Goal: Task Accomplishment & Management: Manage account settings

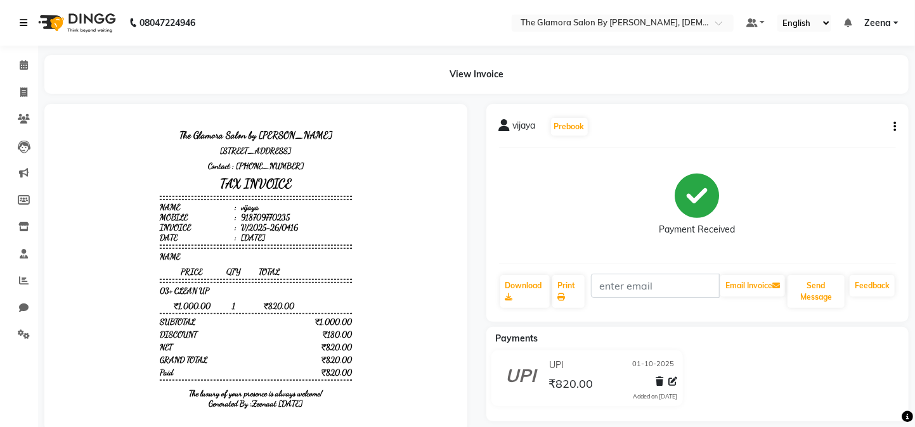
click at [21, 15] on link at bounding box center [26, 23] width 13 height 36
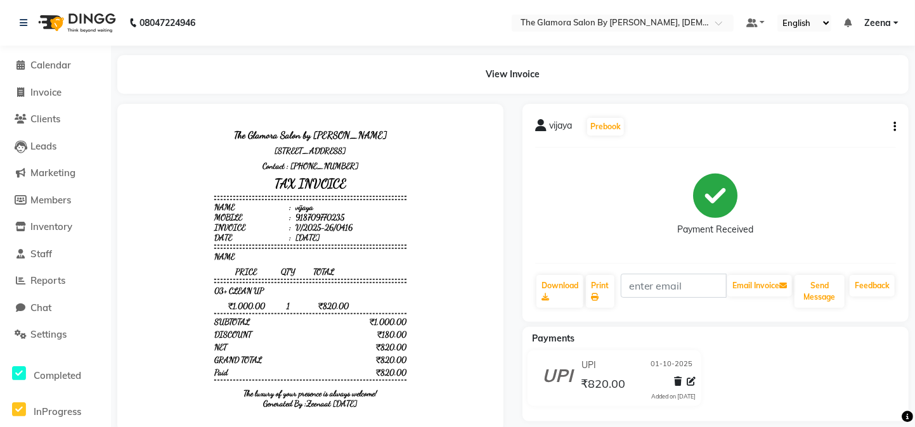
click at [261, 39] on nav "08047224946 Select Location × The Glamora Salon By [PERSON_NAME], Indian Defaul…" at bounding box center [457, 23] width 915 height 46
click at [52, 86] on link "Invoice" at bounding box center [55, 93] width 105 height 15
select select "service"
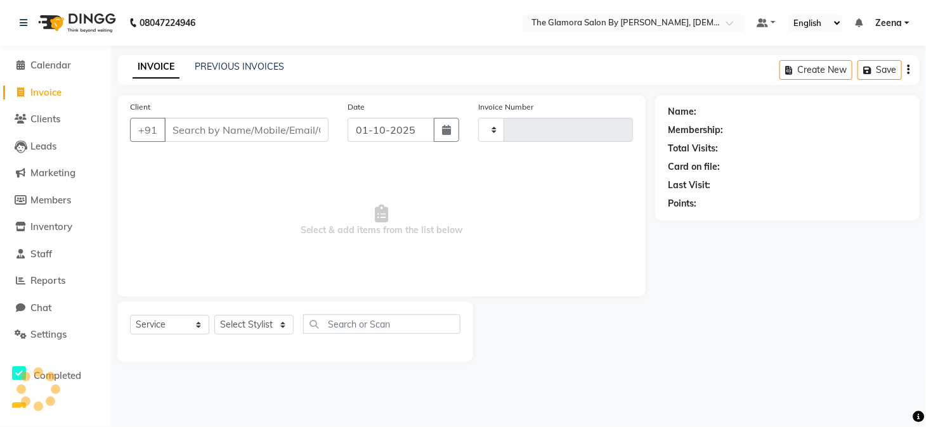
type input "0417"
select select "8241"
select select "V"
select select "78473"
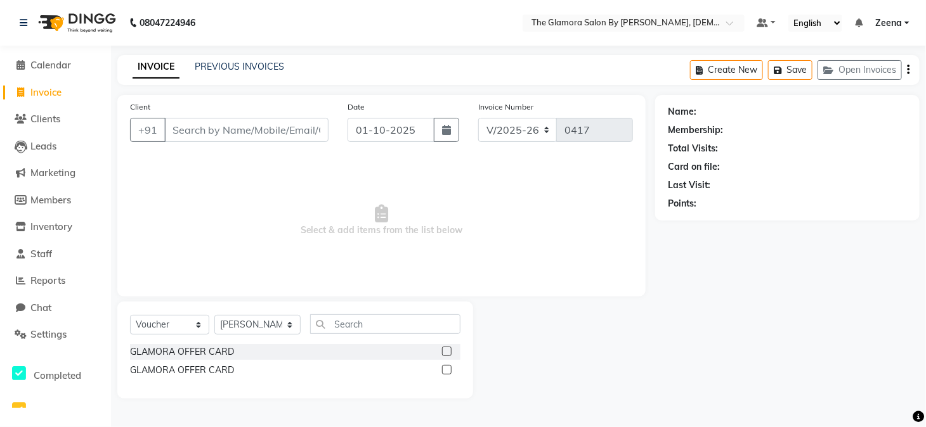
click at [210, 124] on input "Client" at bounding box center [246, 130] width 164 height 24
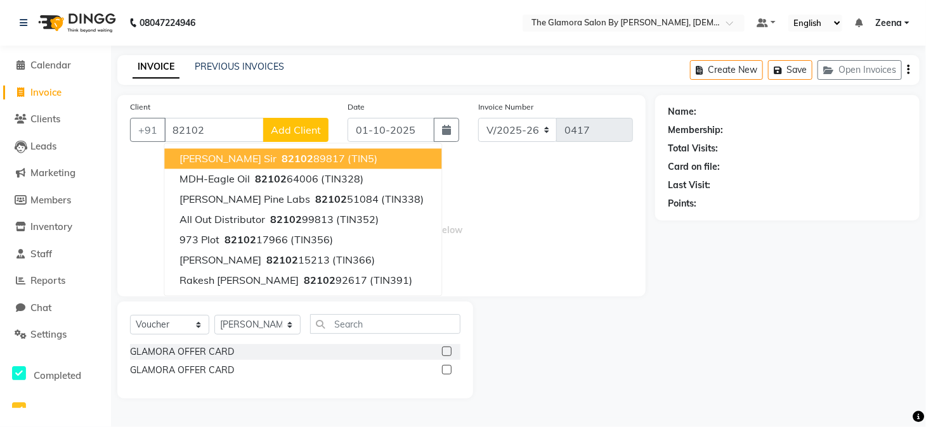
click at [219, 165] on button "[PERSON_NAME] sir 82102 89817 (TIN5)" at bounding box center [302, 159] width 277 height 20
type input "8210289817"
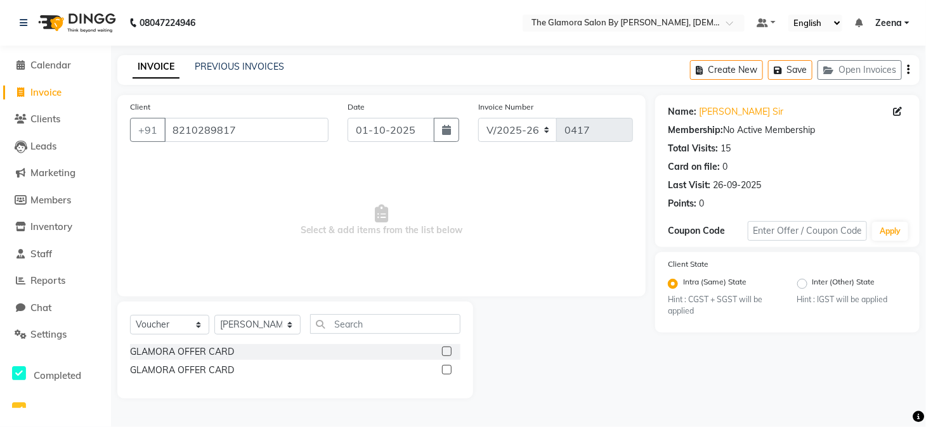
click at [399, 190] on span "Select & add items from the list below" at bounding box center [381, 220] width 503 height 127
click at [391, 217] on span "Select & add items from the list below" at bounding box center [381, 220] width 503 height 127
click at [359, 326] on input "text" at bounding box center [385, 324] width 150 height 20
click at [256, 328] on select "Select Stylist [PERSON_NAME] [PERSON_NAME] [PERSON_NAME] GLAMORA SALON BY [PERS…" at bounding box center [257, 325] width 86 height 20
select select "88235"
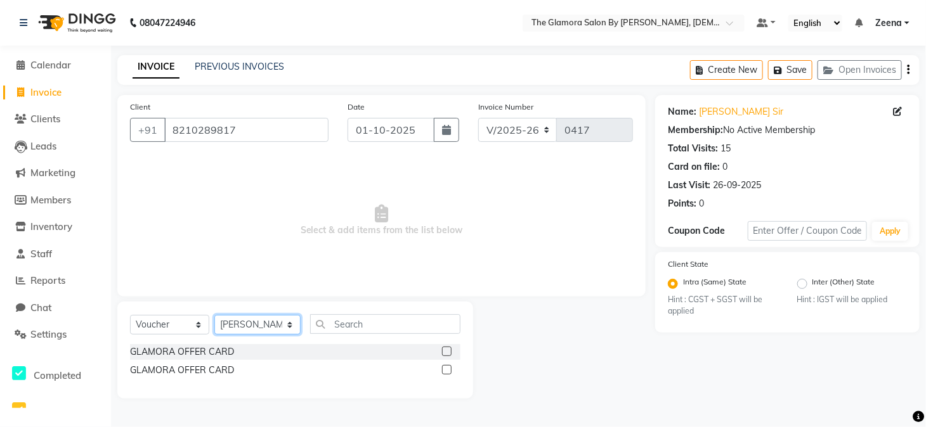
click at [214, 315] on select "Select Stylist [PERSON_NAME] [PERSON_NAME] [PERSON_NAME] GLAMORA SALON BY [PERS…" at bounding box center [257, 325] width 86 height 20
click at [381, 320] on input "text" at bounding box center [385, 324] width 150 height 20
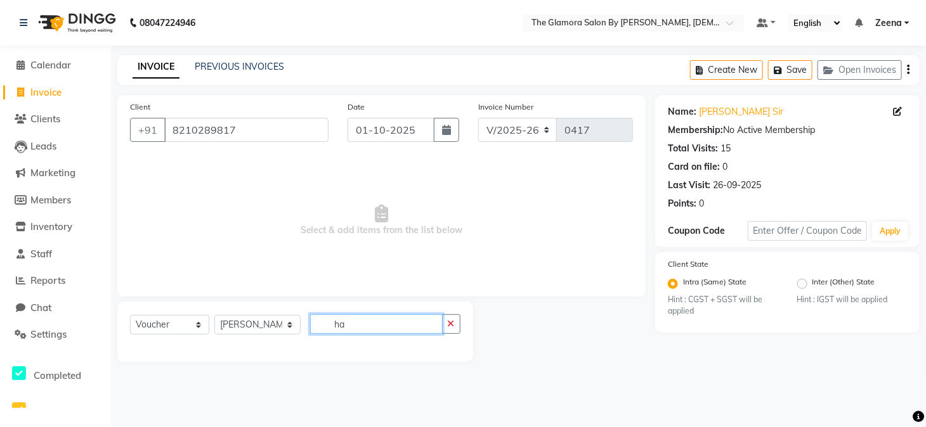
type input "h"
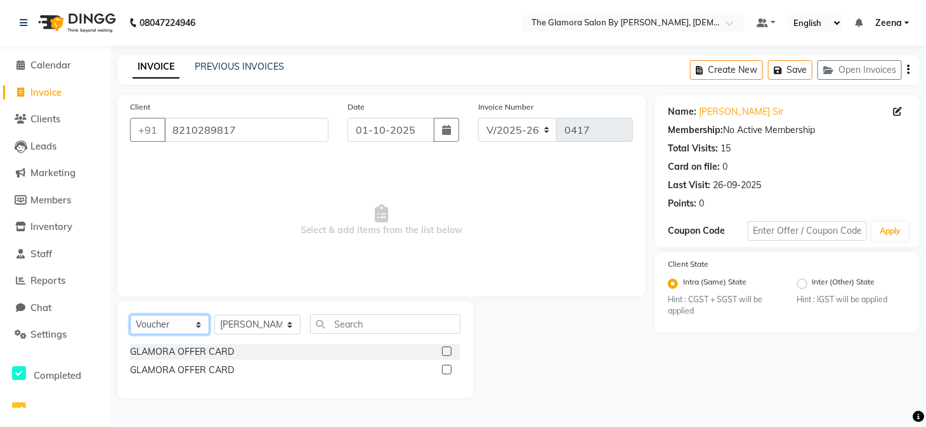
click at [171, 326] on select "Select Service Product Membership Package Voucher Prepaid Gift Card" at bounding box center [169, 325] width 79 height 20
select select "service"
click at [130, 315] on select "Select Service Product Membership Package Voucher Prepaid Gift Card" at bounding box center [169, 325] width 79 height 20
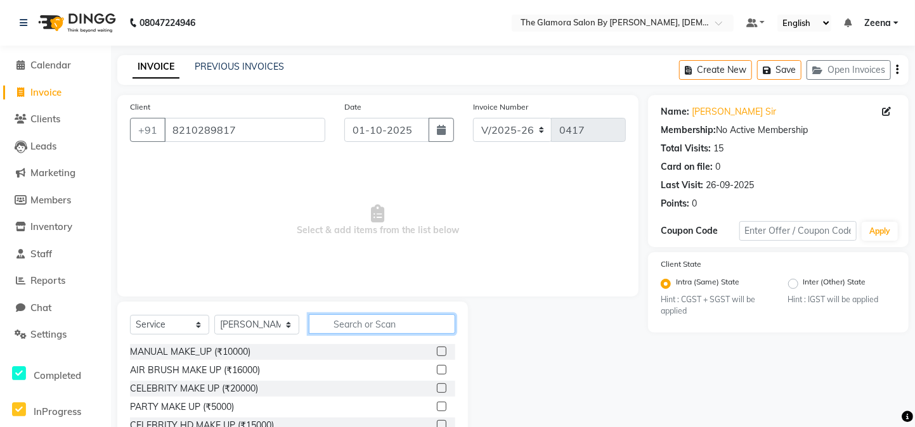
click at [352, 316] on input "text" at bounding box center [382, 324] width 146 height 20
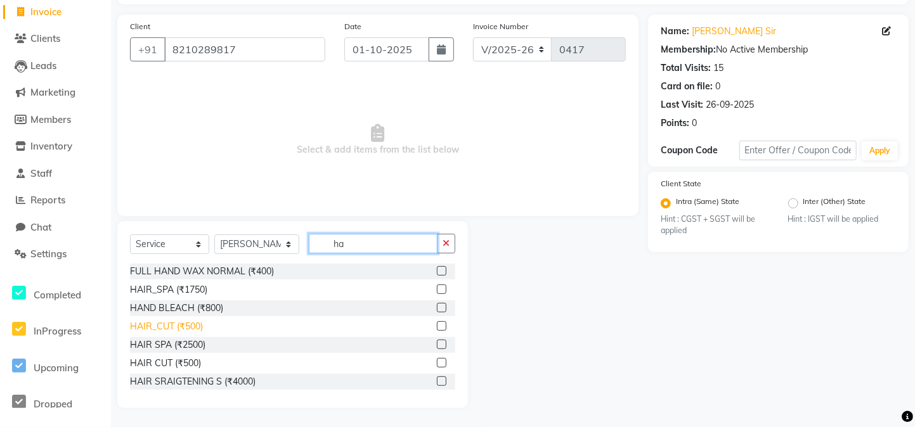
type input "ha"
click at [164, 326] on div "HAIR_CUT (₹500)" at bounding box center [166, 326] width 73 height 13
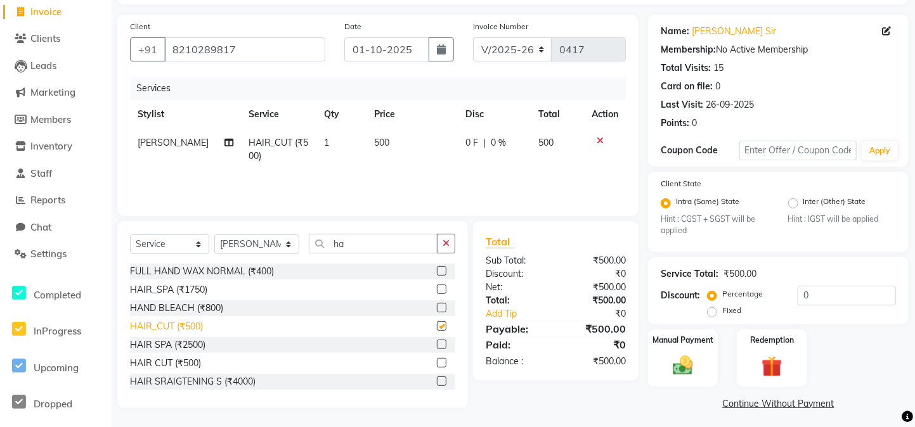
checkbox input "false"
click at [336, 250] on input "ha" at bounding box center [373, 244] width 129 height 20
type input "n"
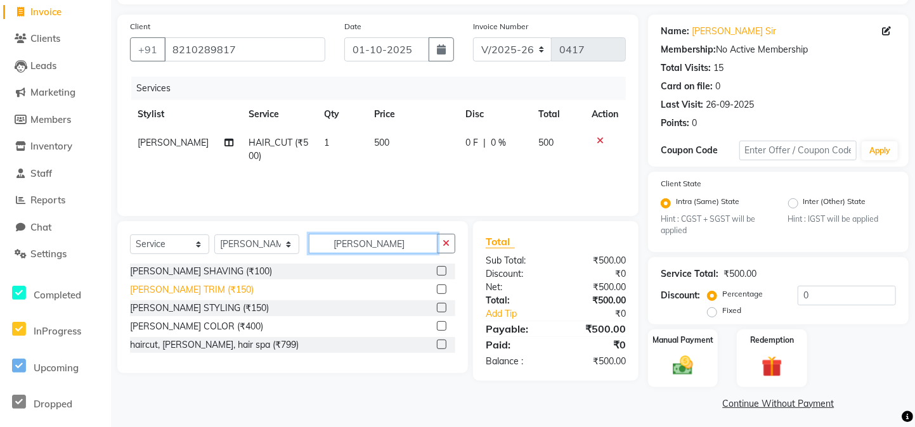
type input "[PERSON_NAME]"
click at [210, 285] on div "[PERSON_NAME] TRIM (₹150)" at bounding box center [192, 289] width 124 height 13
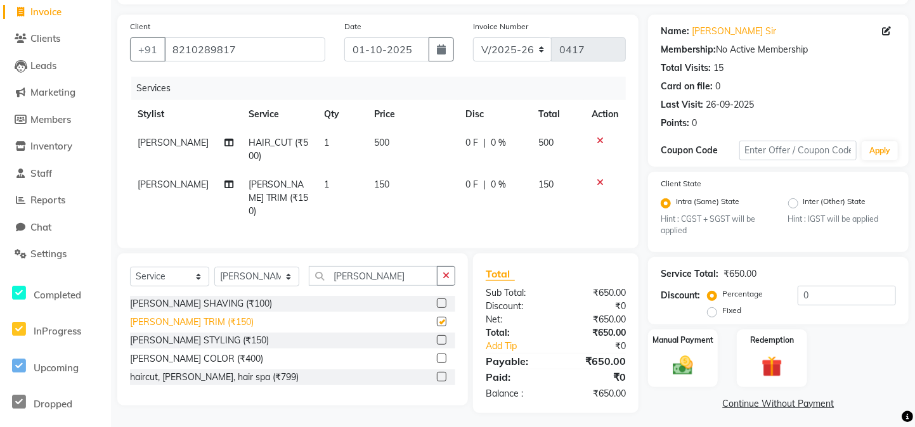
checkbox input "false"
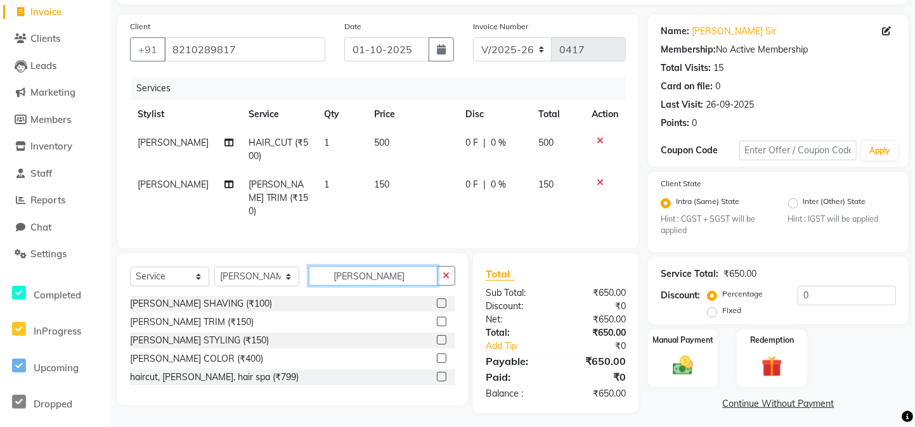
click at [351, 273] on input "[PERSON_NAME]" at bounding box center [373, 276] width 129 height 20
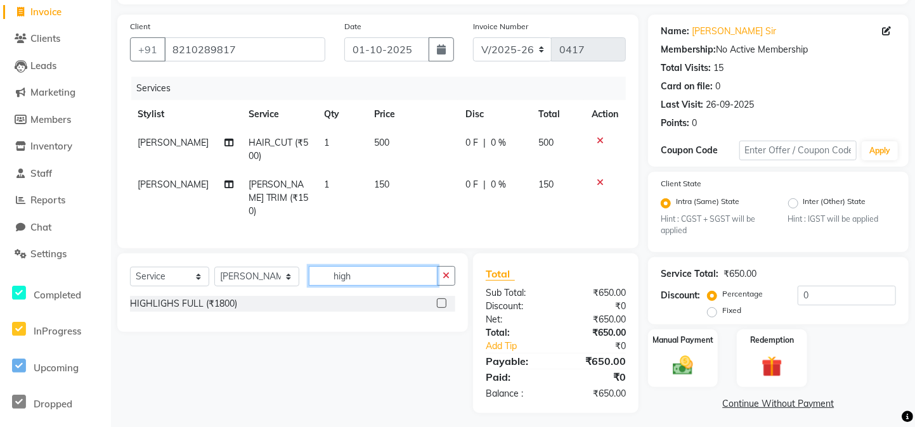
type input "high"
click at [326, 299] on div "HIGHLIGHS FULL (₹1800)" at bounding box center [292, 304] width 325 height 16
click at [441, 305] on label at bounding box center [442, 304] width 10 height 10
click at [441, 305] on input "checkbox" at bounding box center [441, 304] width 8 height 8
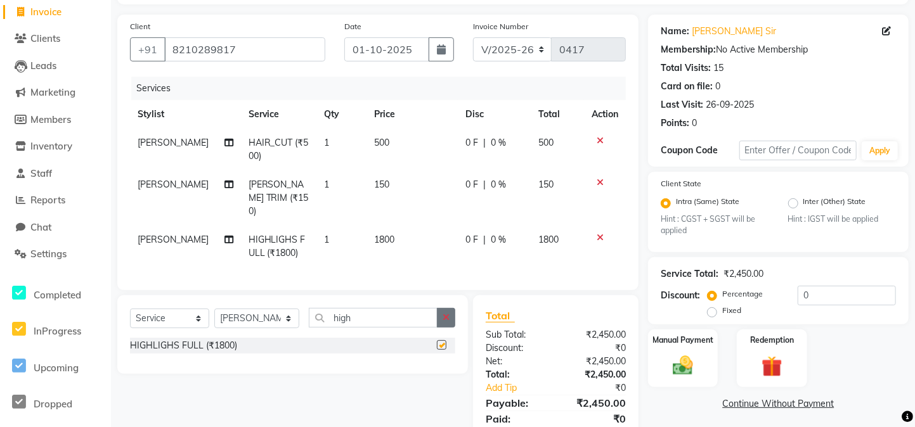
checkbox input "false"
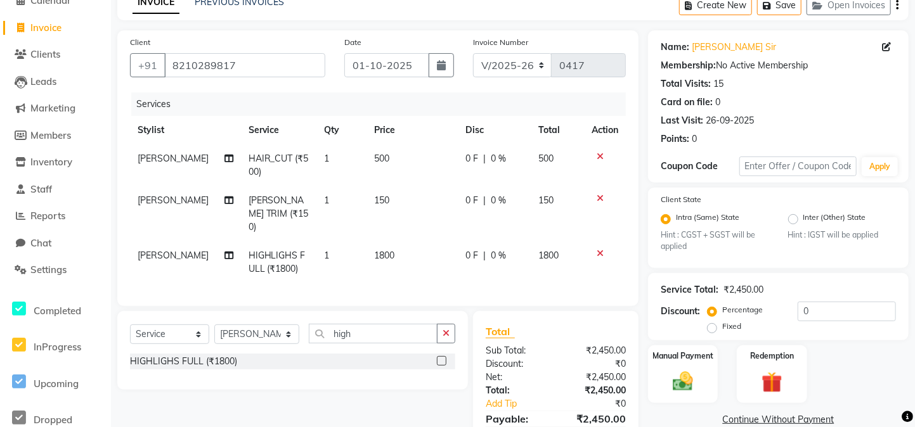
scroll to position [66, 0]
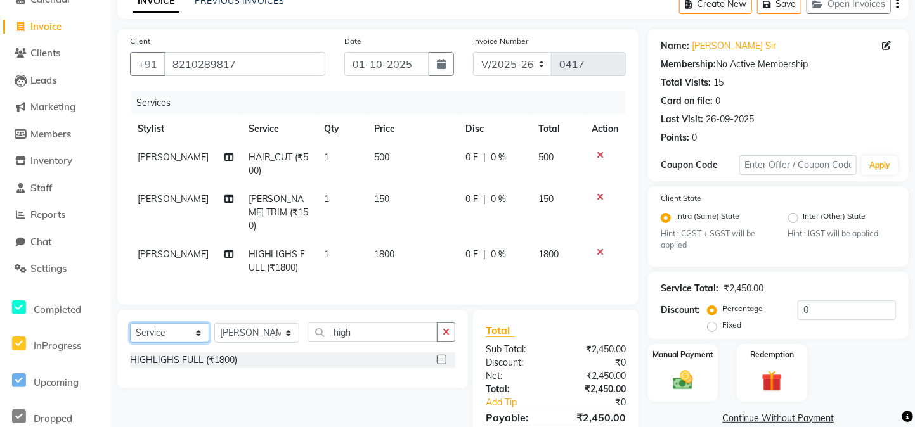
click at [170, 324] on select "Select Service Product Membership Package Voucher Prepaid Gift Card" at bounding box center [169, 333] width 79 height 20
select select "product"
click at [130, 323] on select "Select Service Product Membership Package Voucher Prepaid Gift Card" at bounding box center [169, 333] width 79 height 20
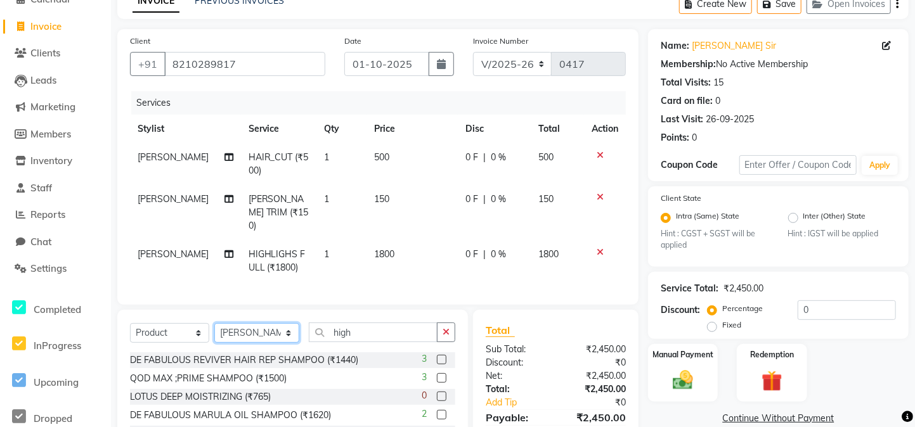
click at [278, 336] on select "Select Stylist [PERSON_NAME] [PERSON_NAME] [PERSON_NAME] GLAMORA SALON BY [PERS…" at bounding box center [256, 333] width 85 height 20
select select "80163"
click at [214, 323] on select "Select Stylist [PERSON_NAME] [PERSON_NAME] [PERSON_NAME] GLAMORA SALON BY [PERS…" at bounding box center [256, 333] width 85 height 20
click at [361, 330] on input "high" at bounding box center [373, 333] width 129 height 20
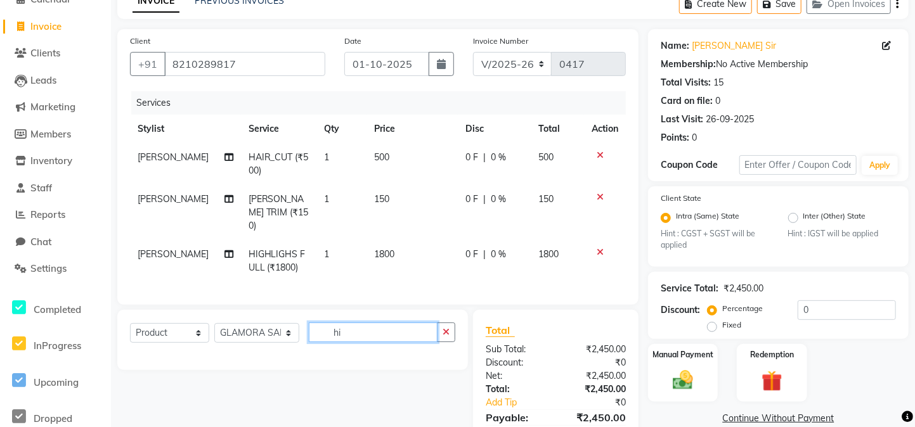
type input "h"
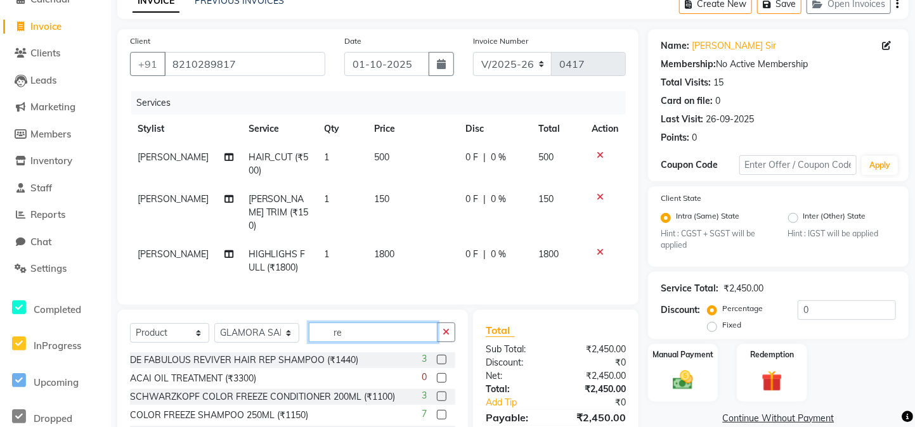
type input "r"
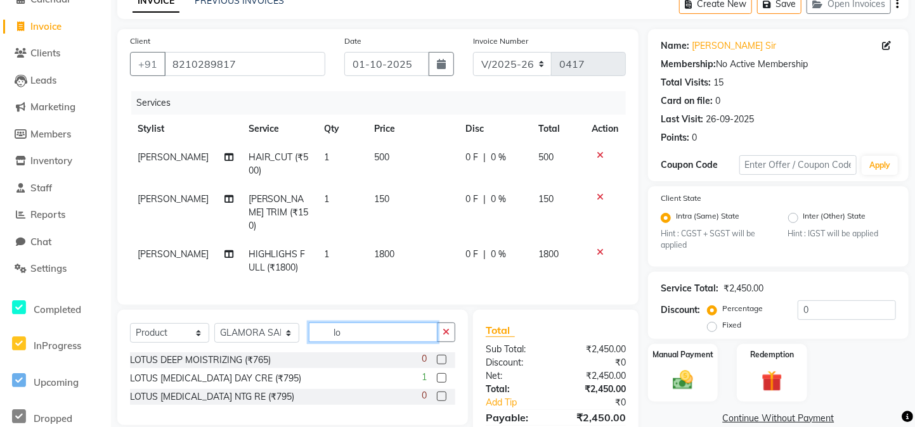
type input "l"
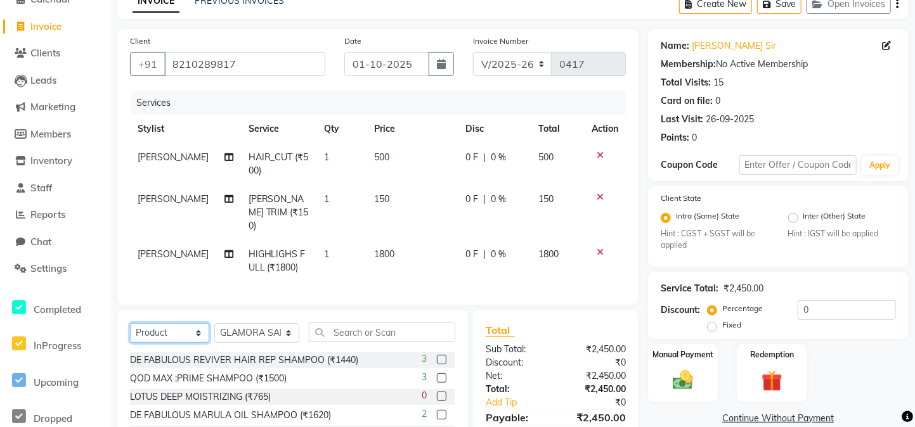
click at [158, 333] on select "Select Service Product Membership Package Voucher Prepaid Gift Card" at bounding box center [169, 333] width 79 height 20
select select "service"
click at [130, 323] on select "Select Service Product Membership Package Voucher Prepaid Gift Card" at bounding box center [169, 333] width 79 height 20
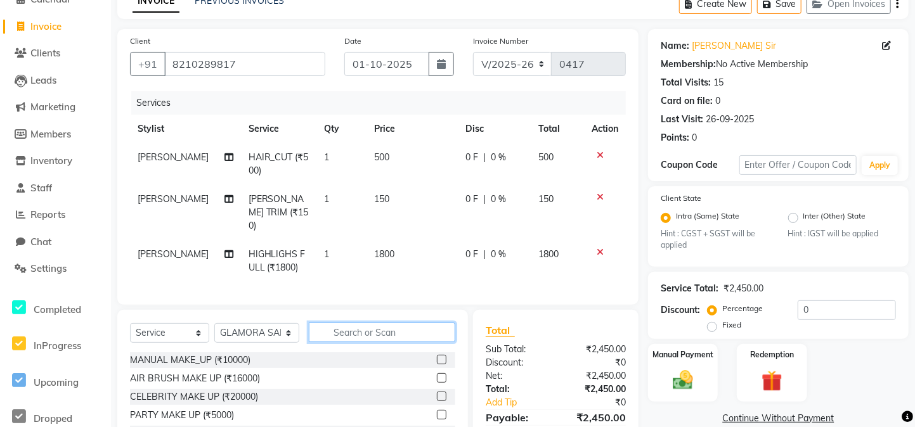
click at [333, 327] on input "text" at bounding box center [382, 333] width 146 height 20
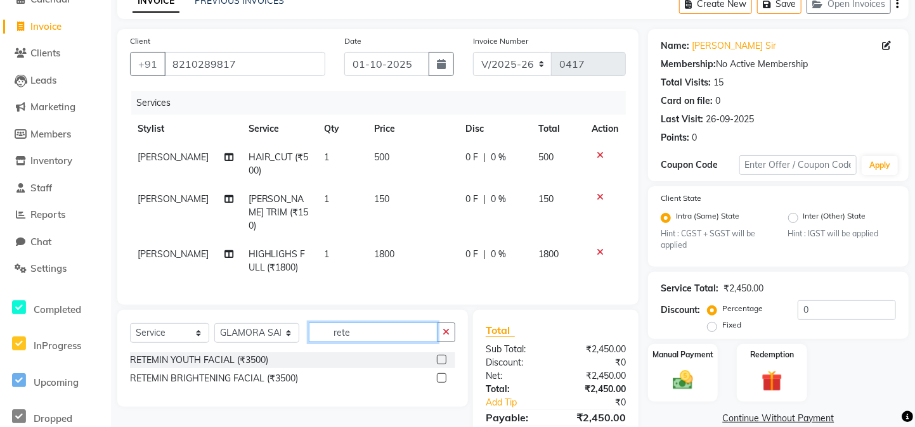
type input "rete"
click at [439, 373] on label at bounding box center [442, 378] width 10 height 10
click at [439, 375] on input "checkbox" at bounding box center [441, 379] width 8 height 8
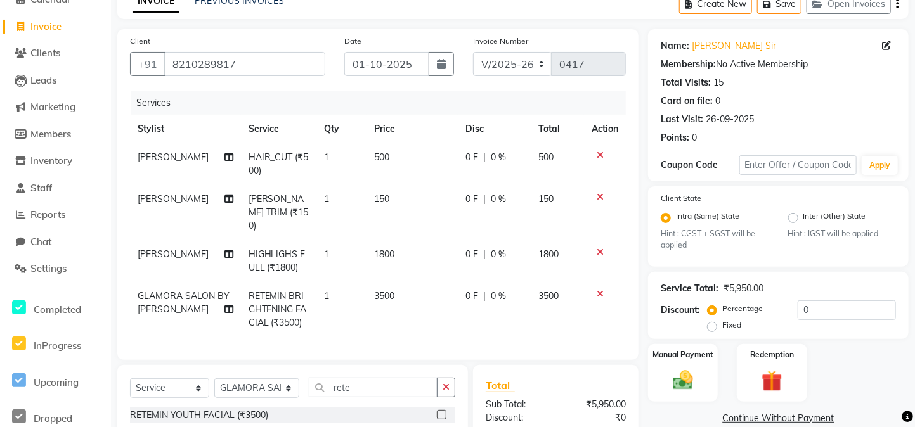
checkbox input "false"
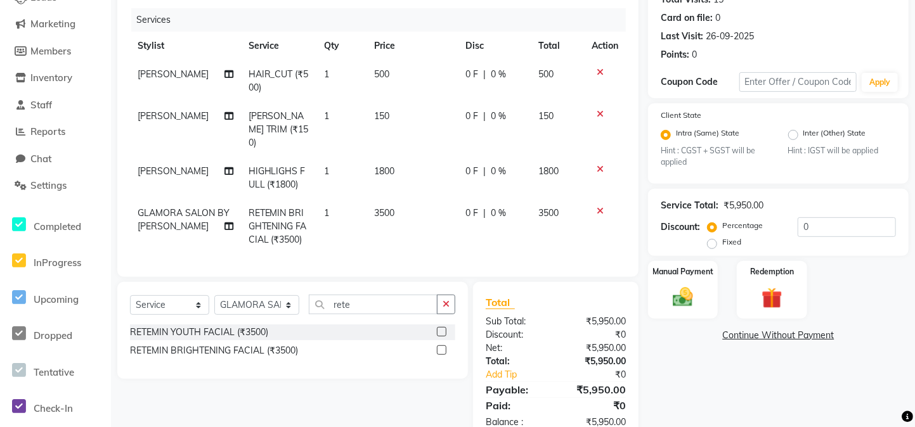
scroll to position [152, 0]
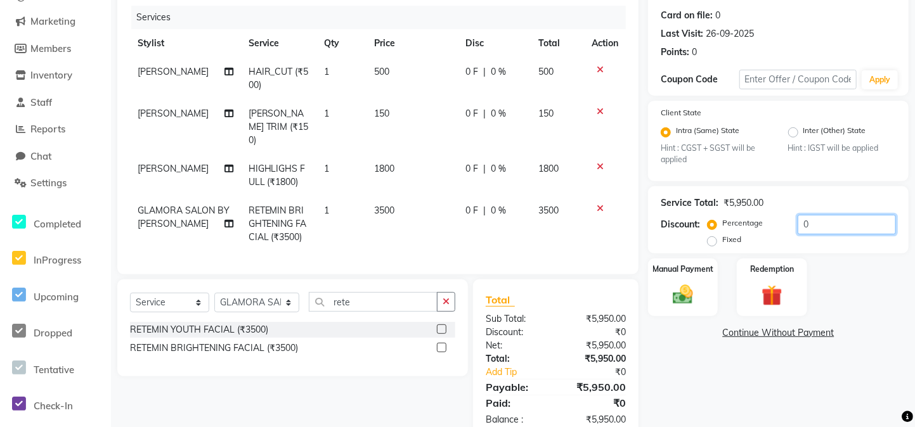
click at [808, 229] on input "0" at bounding box center [847, 225] width 98 height 20
type input "0"
type input "60"
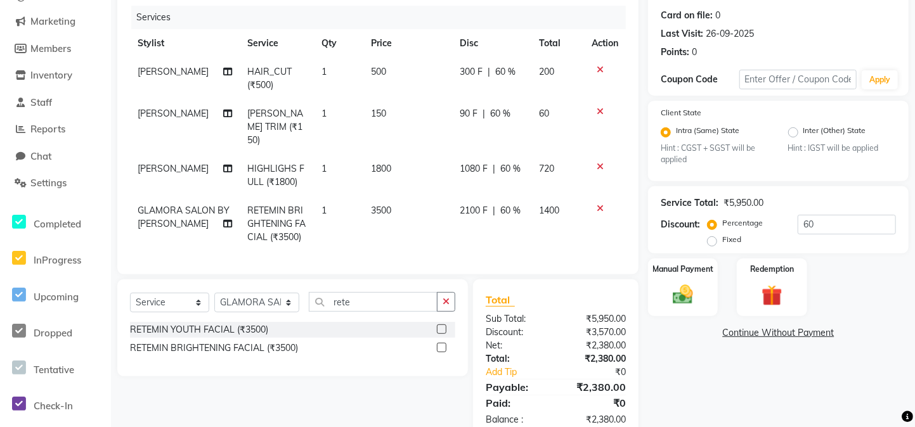
click at [855, 274] on div "Manual Payment Redemption" at bounding box center [778, 287] width 280 height 57
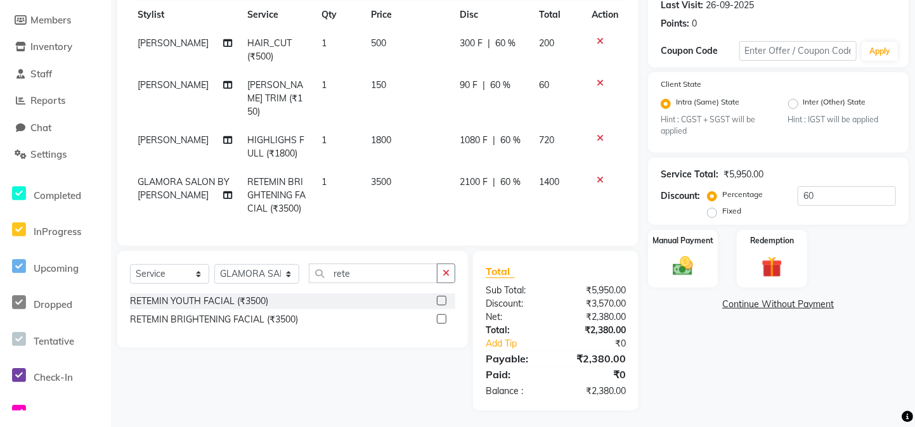
click at [601, 176] on icon at bounding box center [600, 180] width 7 height 9
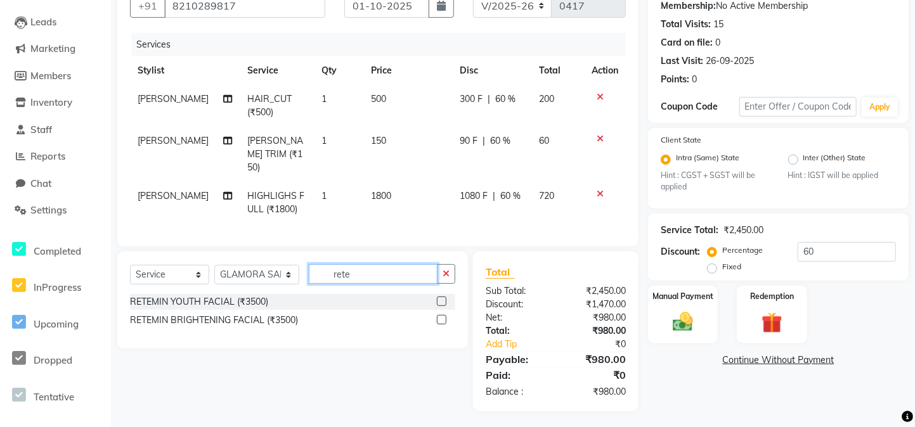
click at [336, 274] on input "rete" at bounding box center [373, 274] width 129 height 20
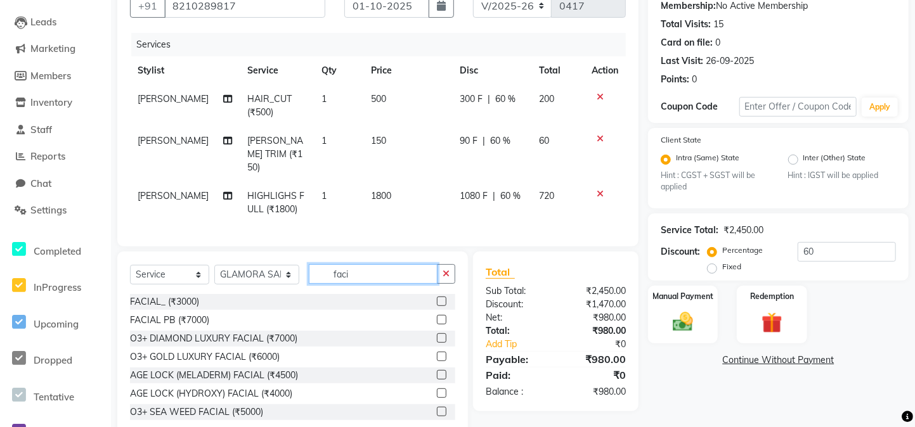
type input "faci"
click at [437, 298] on label at bounding box center [442, 302] width 10 height 10
click at [437, 298] on input "checkbox" at bounding box center [441, 302] width 8 height 8
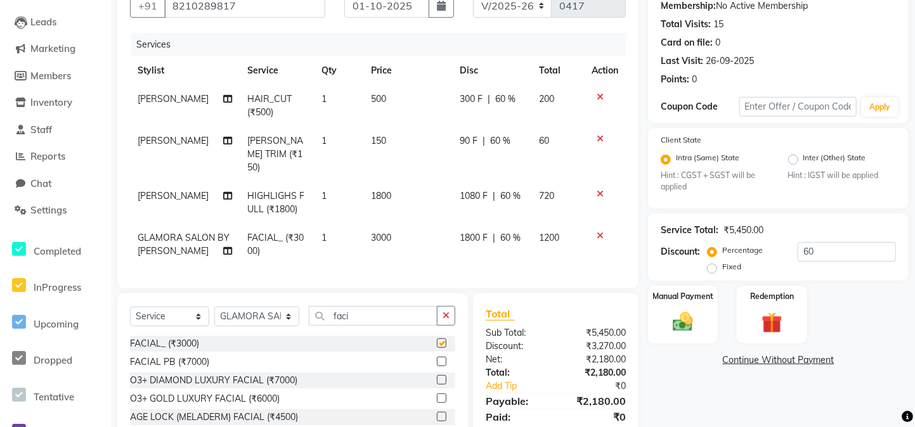
checkbox input "false"
click at [815, 244] on input "60" at bounding box center [847, 252] width 98 height 20
type input "50"
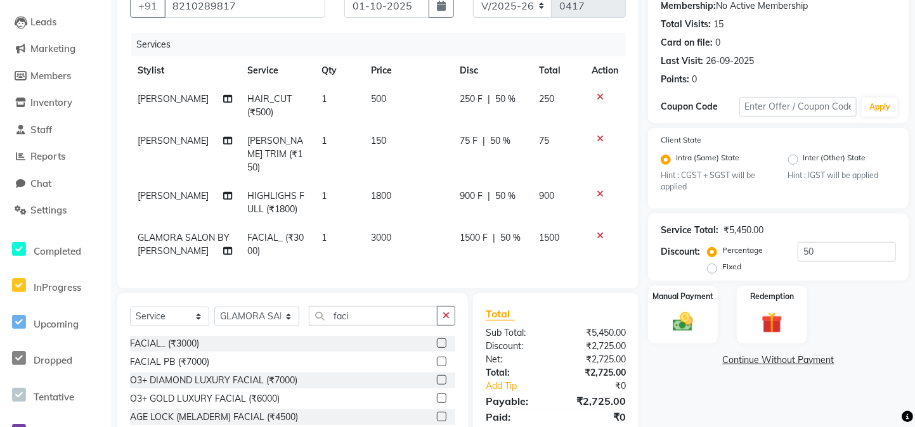
click at [823, 220] on div "Service Total: ₹5,450.00 Discount: Percentage Fixed 50" at bounding box center [778, 248] width 235 height 58
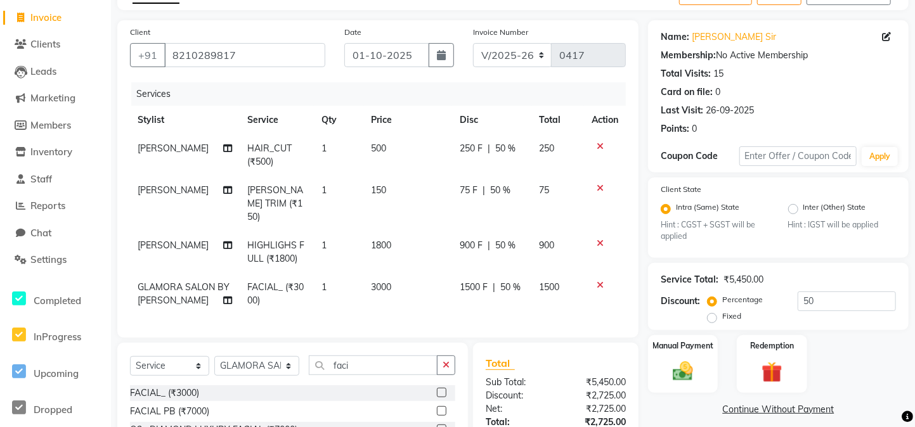
scroll to position [70, 0]
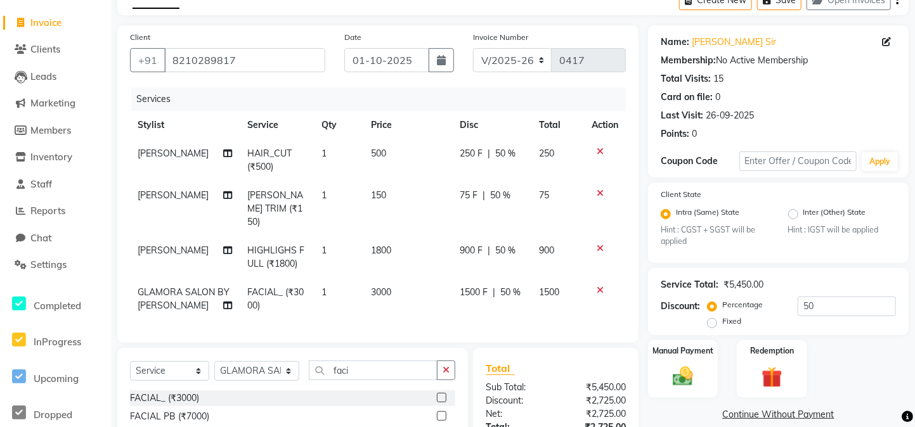
click at [601, 148] on icon at bounding box center [600, 151] width 7 height 9
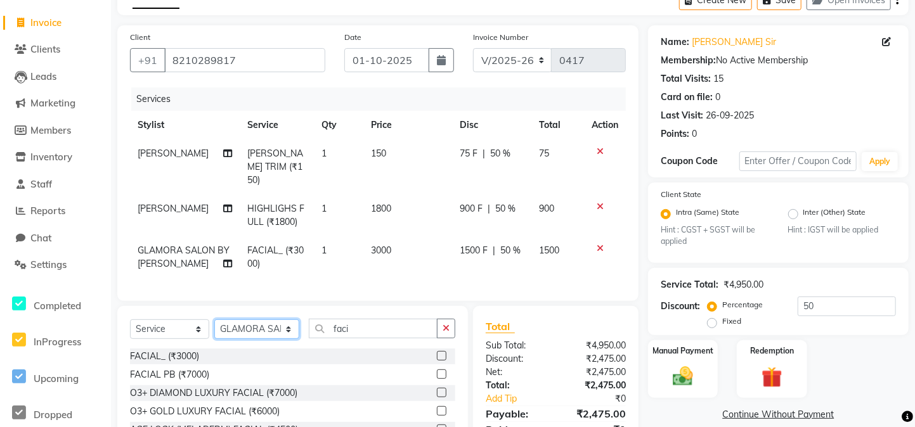
click at [271, 325] on select "Select Stylist [PERSON_NAME] [PERSON_NAME] [PERSON_NAME] GLAMORA SALON BY [PERS…" at bounding box center [256, 330] width 85 height 20
select select "88235"
click at [214, 320] on select "Select Stylist [PERSON_NAME] [PERSON_NAME] [PERSON_NAME] GLAMORA SALON BY [PERS…" at bounding box center [256, 330] width 85 height 20
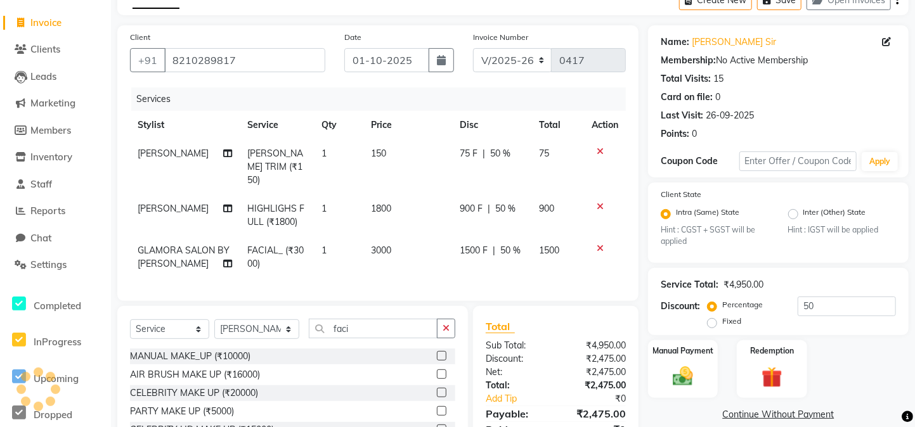
click at [340, 339] on div "Select Service Product Membership Package Voucher Prepaid Gift Card Select Styl…" at bounding box center [292, 334] width 325 height 30
click at [346, 328] on input "faci" at bounding box center [373, 329] width 129 height 20
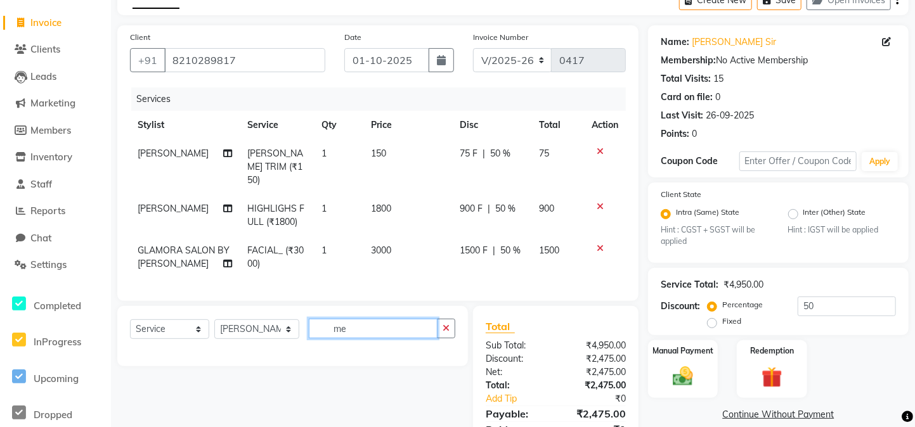
type input "m"
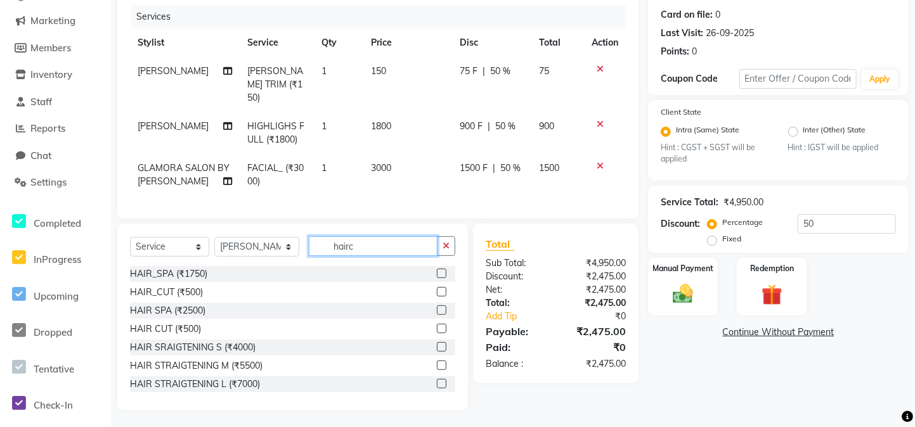
scroll to position [124, 0]
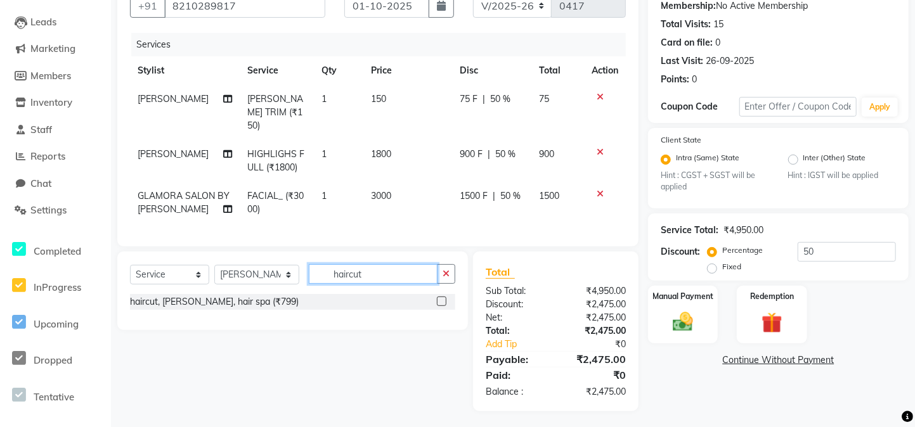
click at [341, 270] on input "haircut" at bounding box center [373, 274] width 129 height 20
click at [345, 273] on input "haircut" at bounding box center [373, 274] width 129 height 20
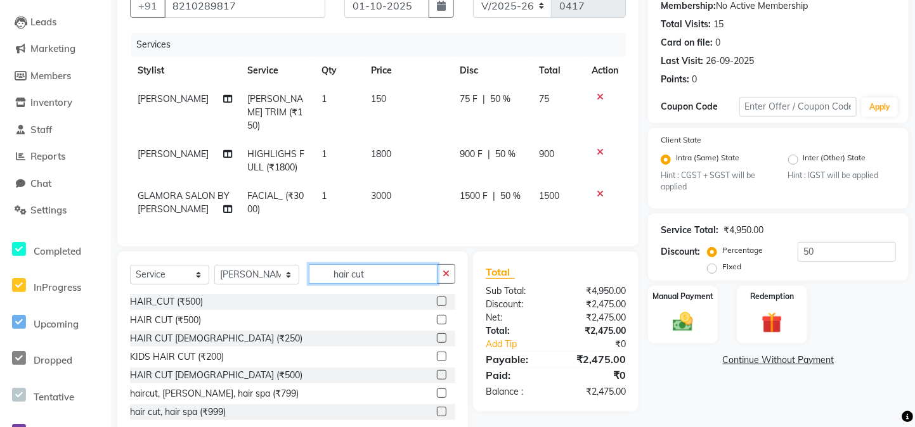
scroll to position [152, 0]
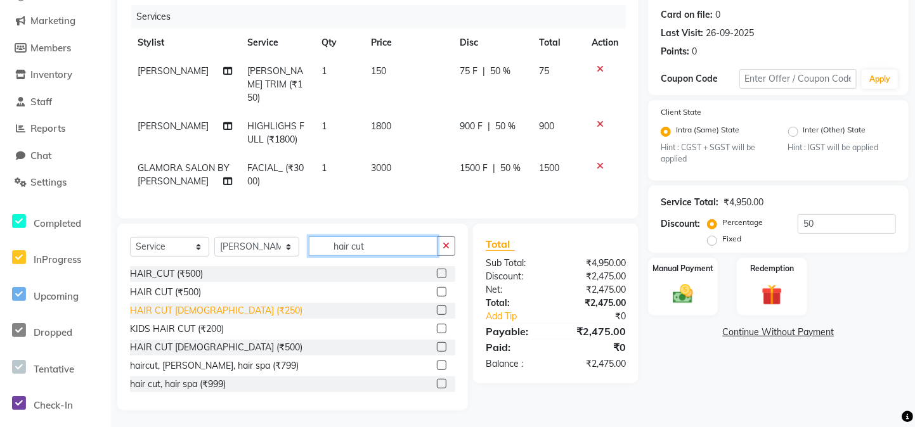
type input "hair cut"
click at [162, 306] on div "HAIR CUT [DEMOGRAPHIC_DATA] (₹250)" at bounding box center [216, 310] width 172 height 13
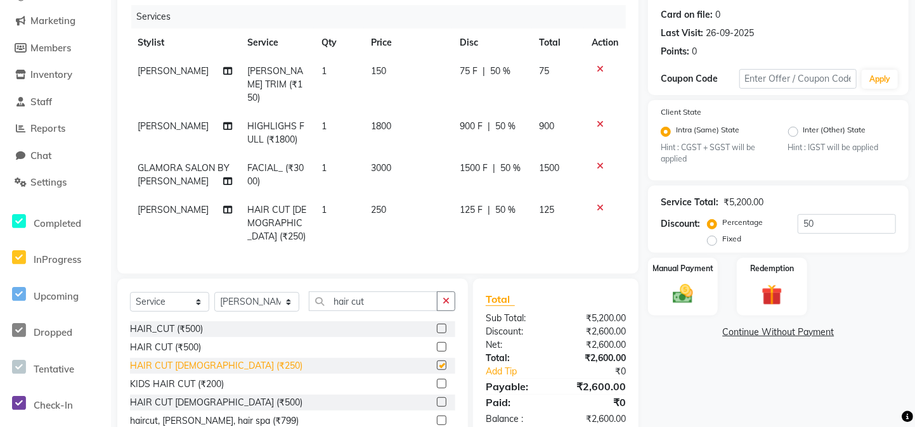
checkbox input "false"
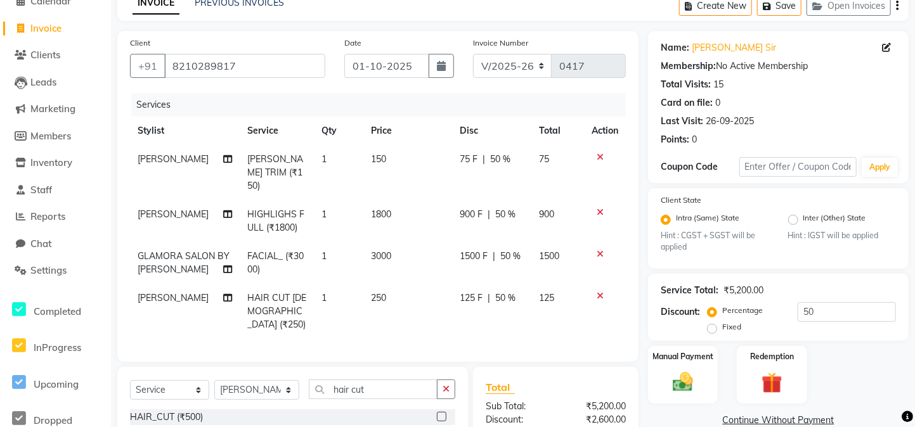
scroll to position [193, 0]
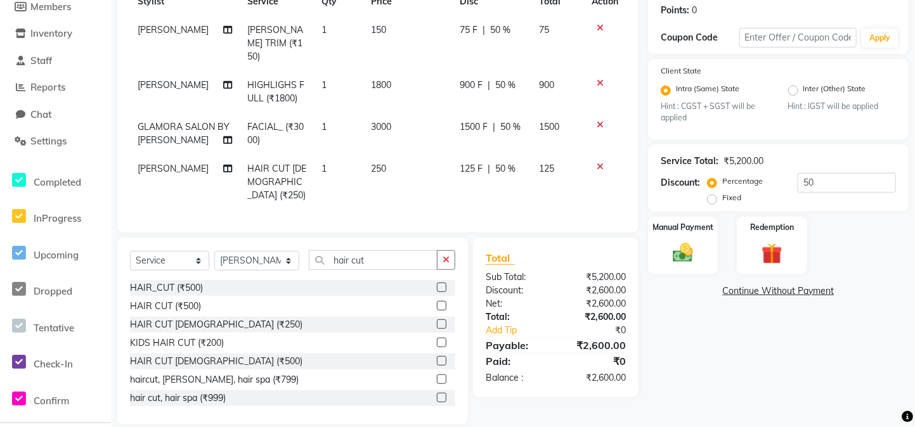
click at [762, 287] on link "Continue Without Payment" at bounding box center [777, 291] width 255 height 13
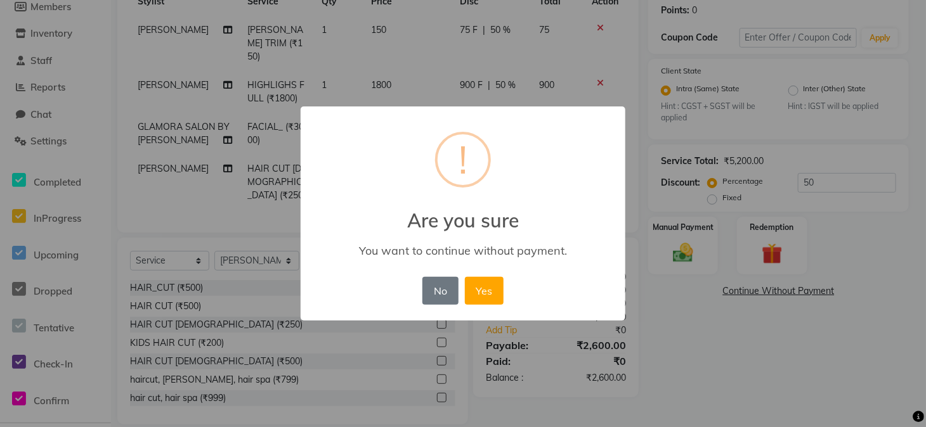
drag, startPoint x: 486, startPoint y: 299, endPoint x: 399, endPoint y: 285, distance: 87.3
click at [399, 285] on div "× ! Are you sure You want to continue without payment. No No Yes" at bounding box center [462, 214] width 325 height 214
click at [430, 285] on button "No" at bounding box center [440, 291] width 36 height 28
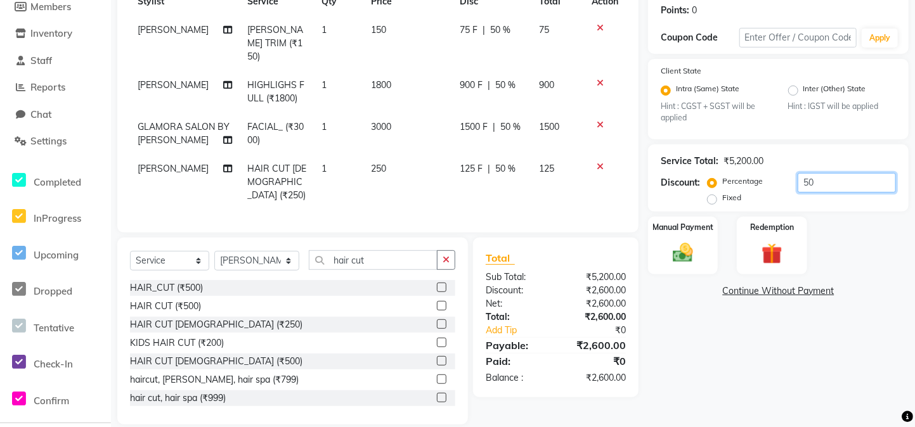
click at [820, 188] on input "50" at bounding box center [847, 183] width 98 height 20
type input "60"
click at [768, 285] on link "Continue Without Payment" at bounding box center [777, 291] width 255 height 13
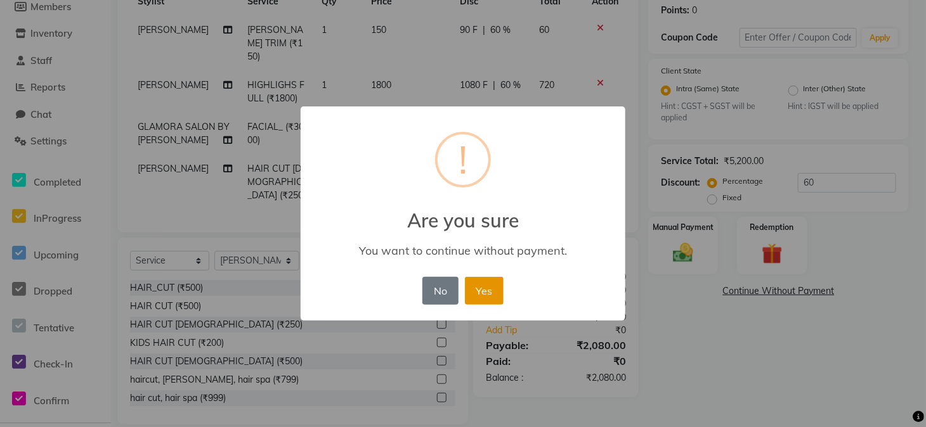
click at [501, 277] on button "Yes" at bounding box center [484, 291] width 39 height 28
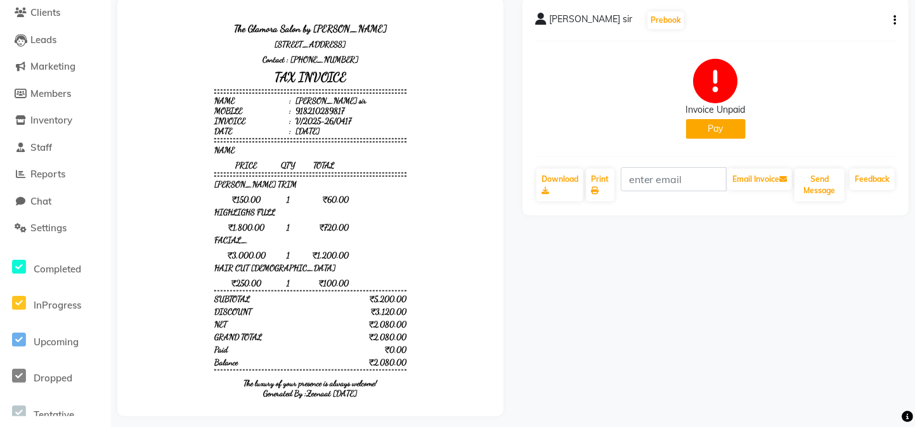
select select "service"
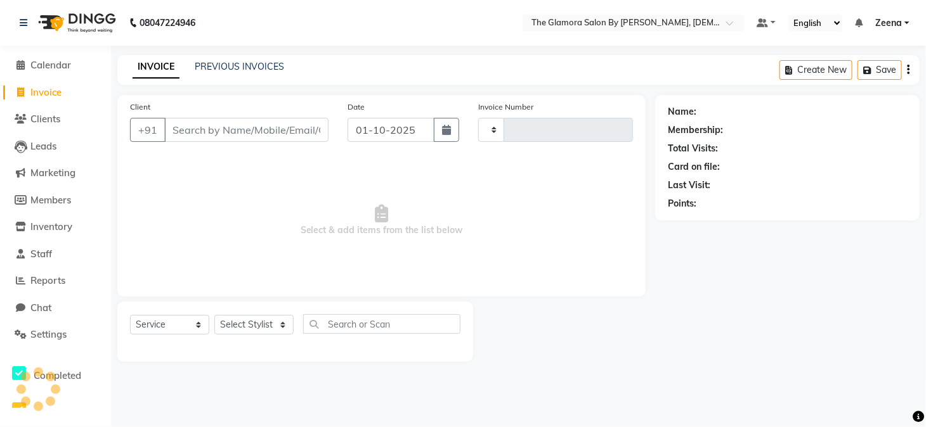
type input "0418"
select select "8241"
select select "V"
select select "78473"
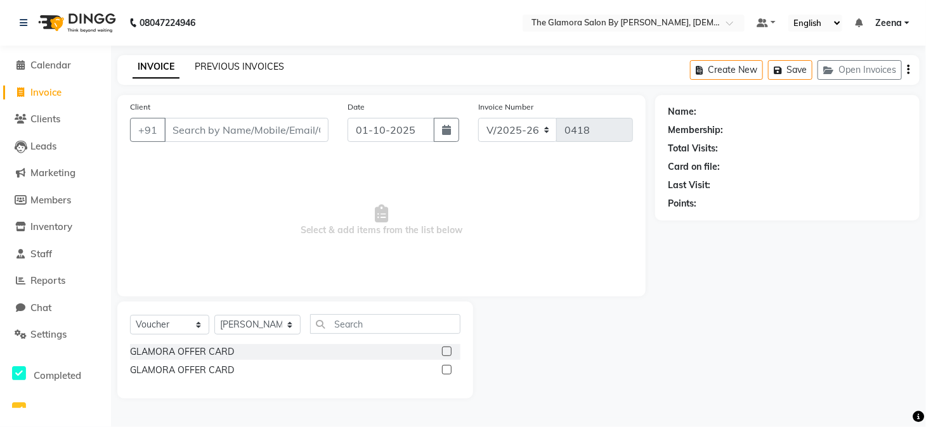
click at [212, 61] on link "PREVIOUS INVOICES" at bounding box center [239, 66] width 89 height 11
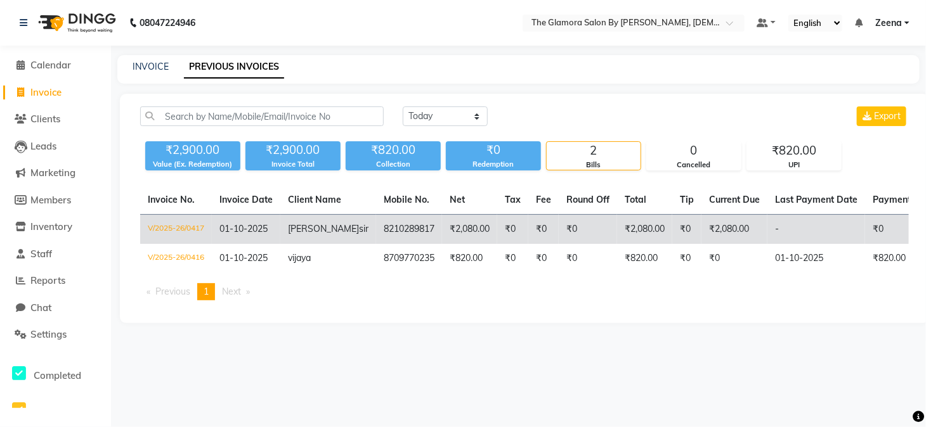
click at [309, 228] on span "[PERSON_NAME]" at bounding box center [323, 228] width 71 height 11
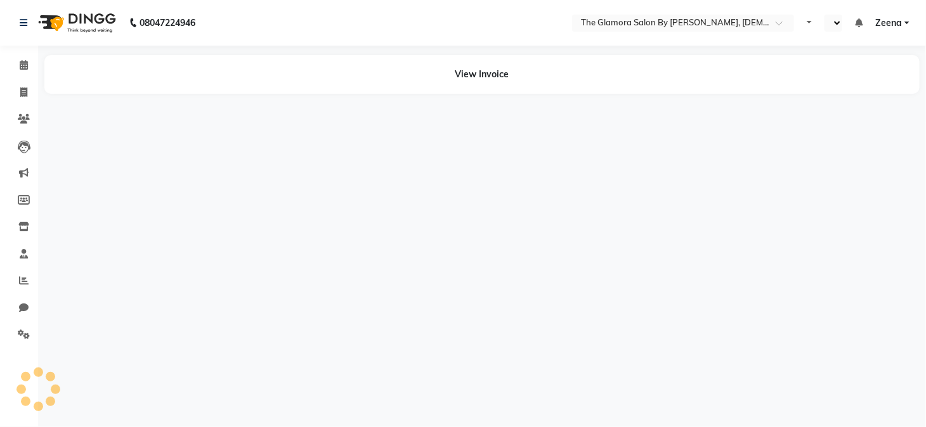
select select "en"
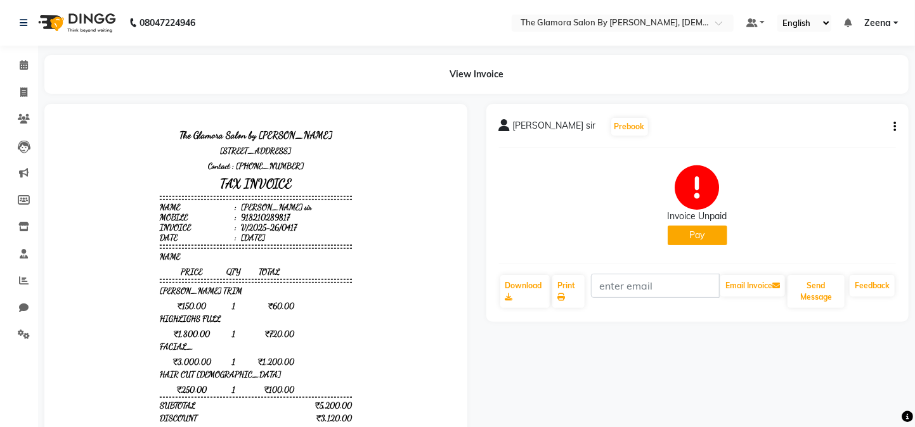
click at [894, 127] on icon "button" at bounding box center [894, 127] width 3 height 1
click at [827, 141] on div "Edit Invoice" at bounding box center [831, 142] width 87 height 16
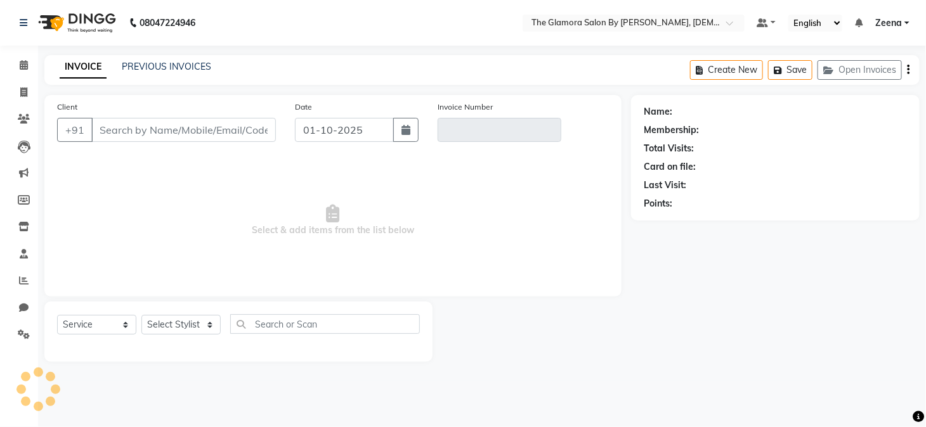
select select "V"
select select "78473"
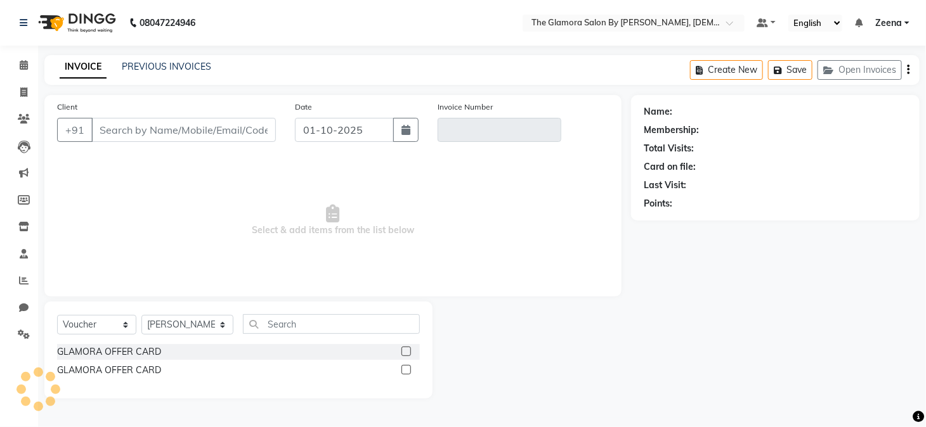
type input "8210289817"
type input "V/2025-26/0417"
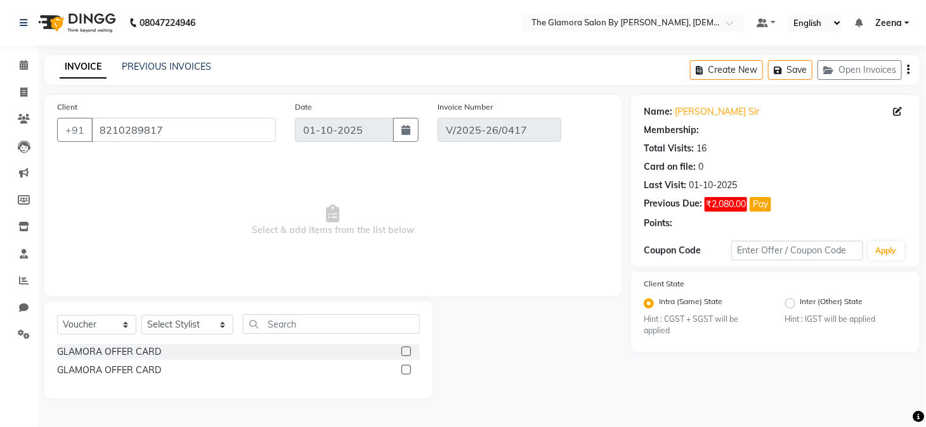
select select "select"
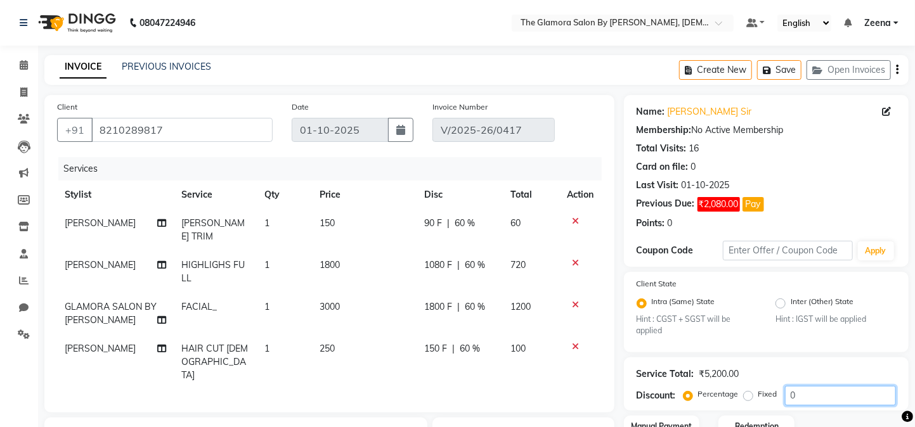
click at [801, 394] on input "0" at bounding box center [840, 396] width 111 height 20
type input "55"
click at [809, 382] on div "Service Total: ₹5,200.00 Discount: Percentage Fixed 55" at bounding box center [765, 384] width 259 height 43
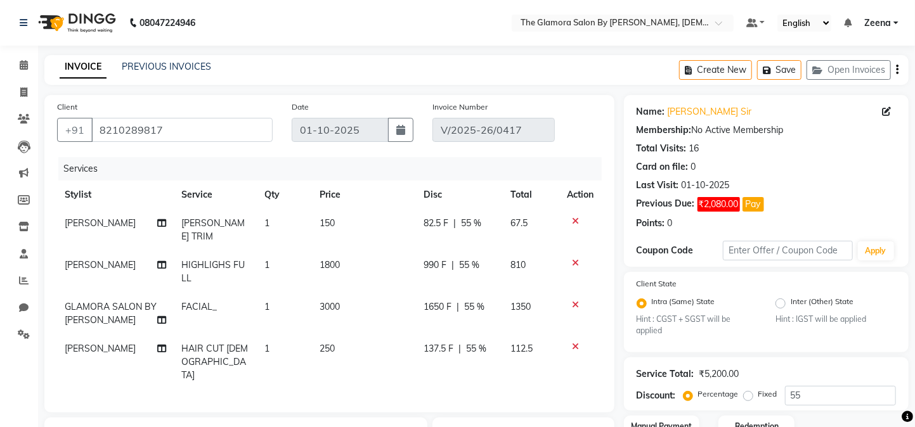
scroll to position [140, 0]
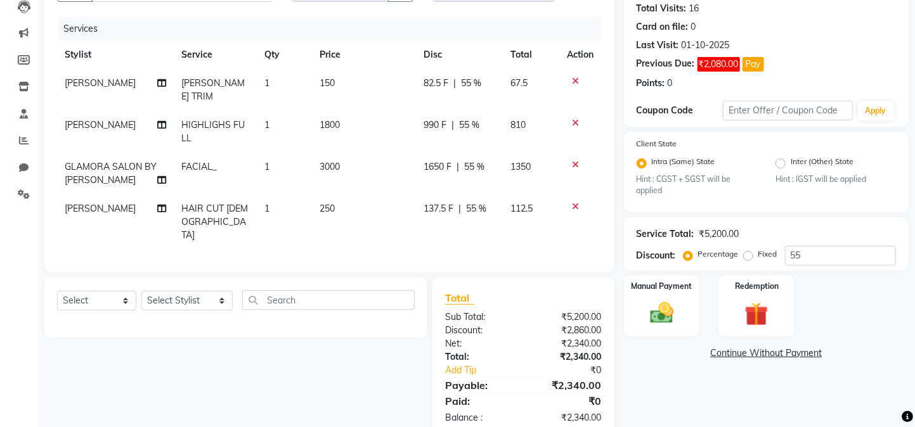
click at [741, 360] on link "Continue Without Payment" at bounding box center [766, 353] width 280 height 13
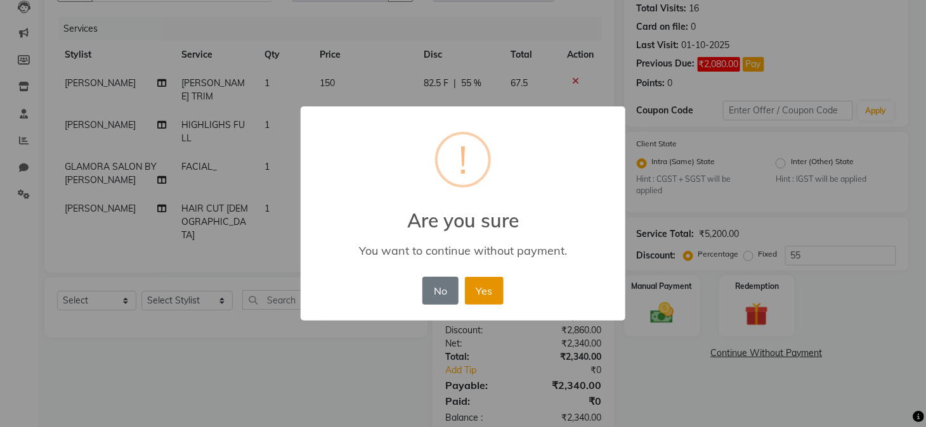
click at [470, 303] on button "Yes" at bounding box center [484, 291] width 39 height 28
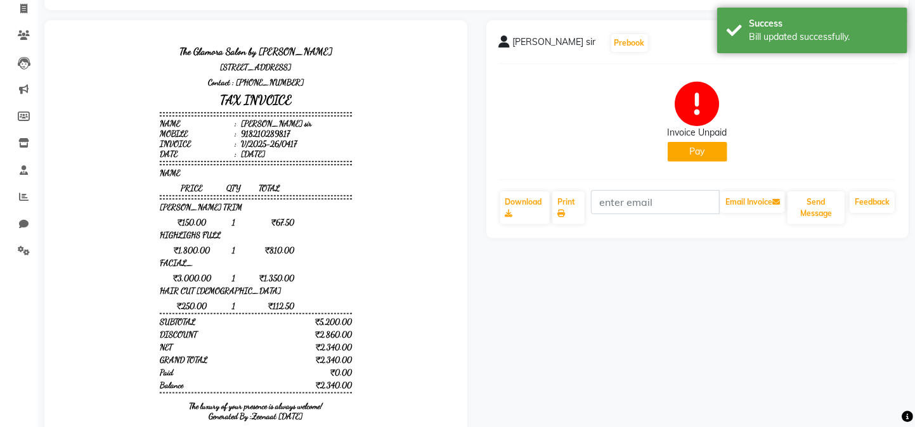
scroll to position [125, 0]
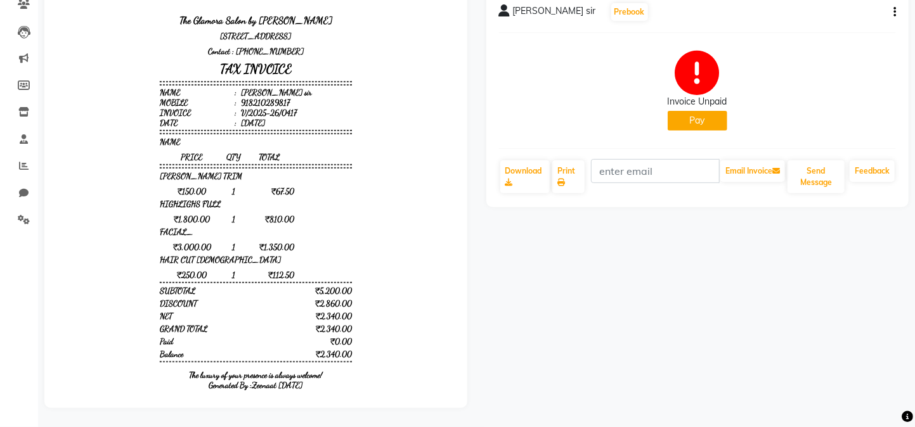
click at [707, 114] on button "Pay" at bounding box center [698, 121] width 60 height 20
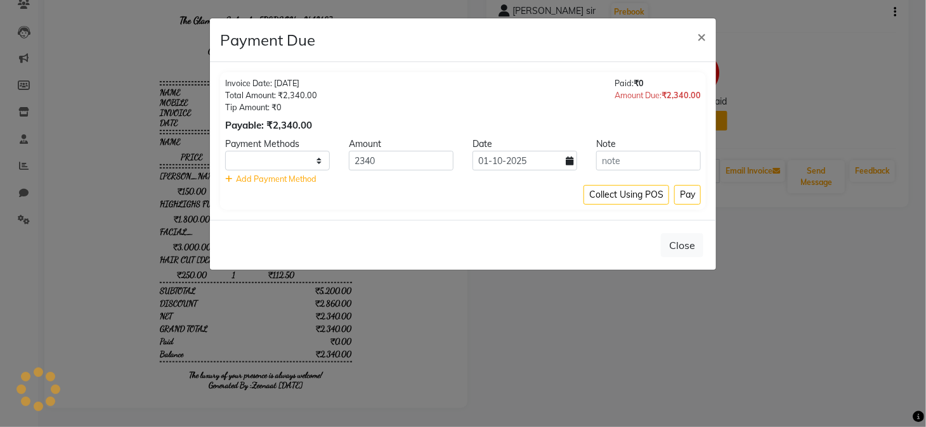
select select "1"
click at [697, 33] on span "×" at bounding box center [701, 36] width 9 height 19
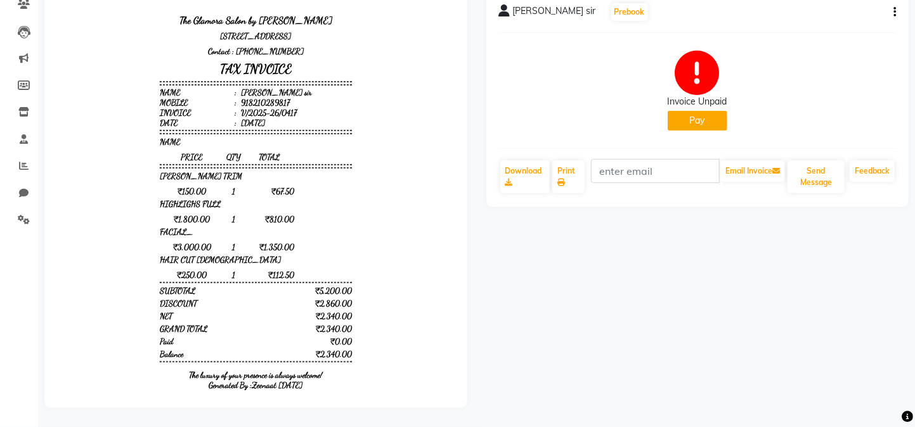
scroll to position [0, 0]
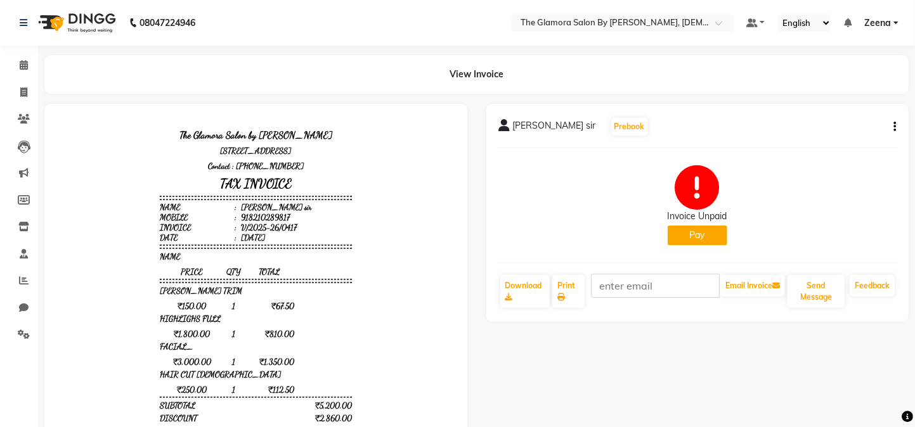
click at [894, 127] on icon "button" at bounding box center [894, 127] width 3 height 1
click at [723, 238] on button "Pay" at bounding box center [698, 236] width 60 height 20
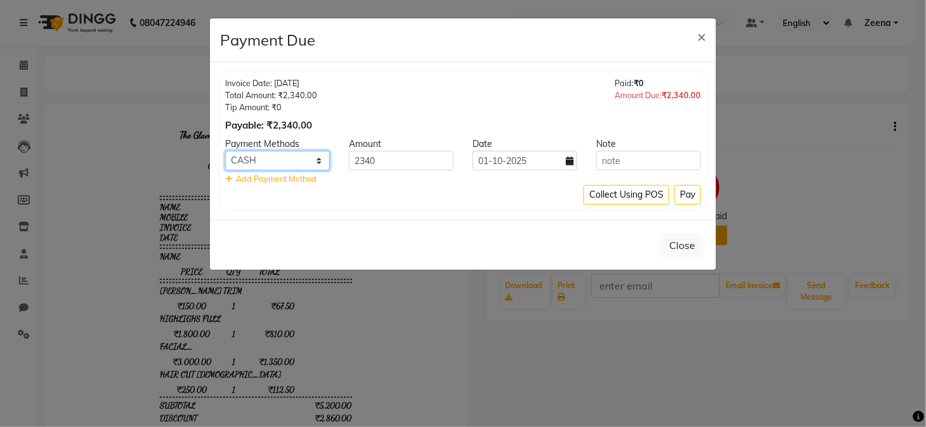
click at [295, 158] on select "Credit Card Debit Card UPI CASH MosamBee" at bounding box center [277, 161] width 105 height 20
select select "8"
click at [225, 151] on select "Credit Card Debit Card UPI CASH MosamBee" at bounding box center [277, 161] width 105 height 20
click at [680, 195] on button "Pay" at bounding box center [687, 195] width 27 height 20
